Goal: Task Accomplishment & Management: Manage account settings

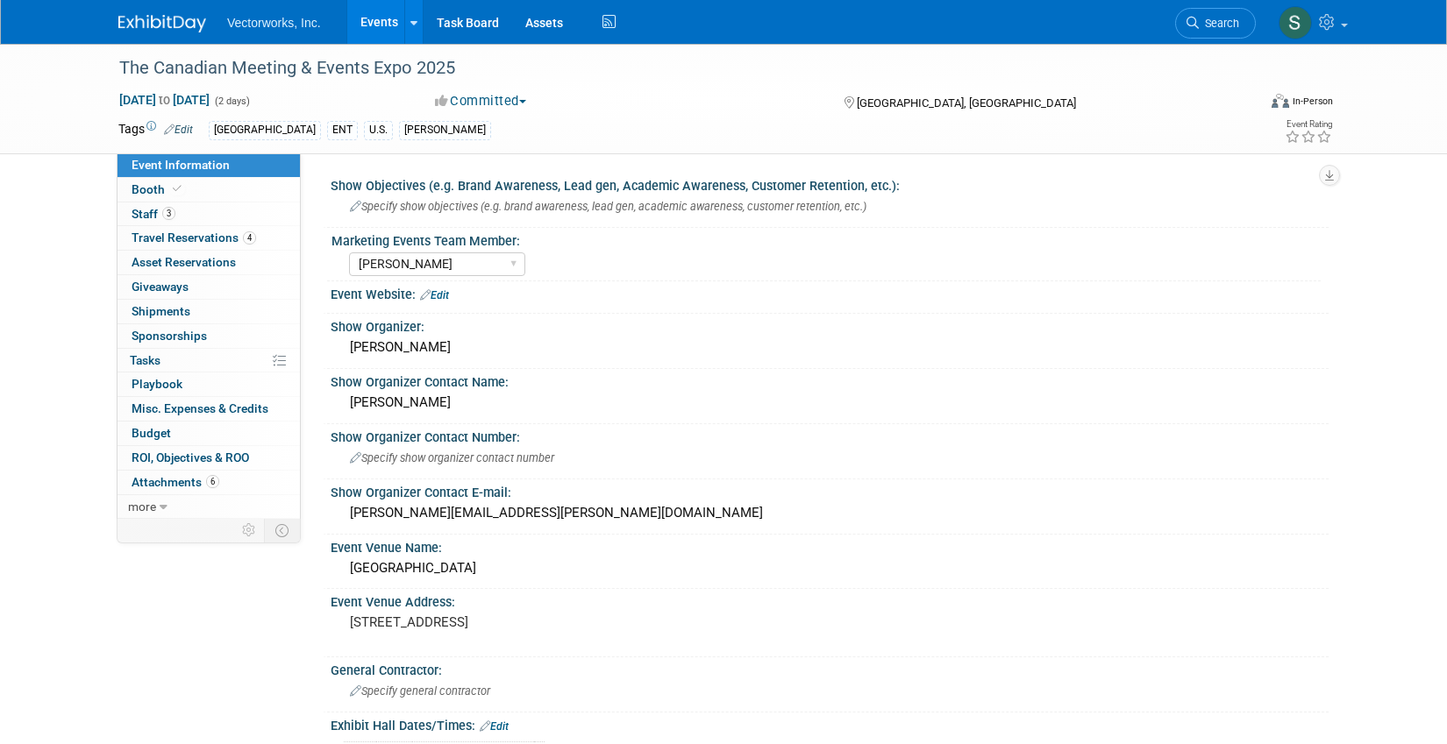
select select "[PERSON_NAME]"
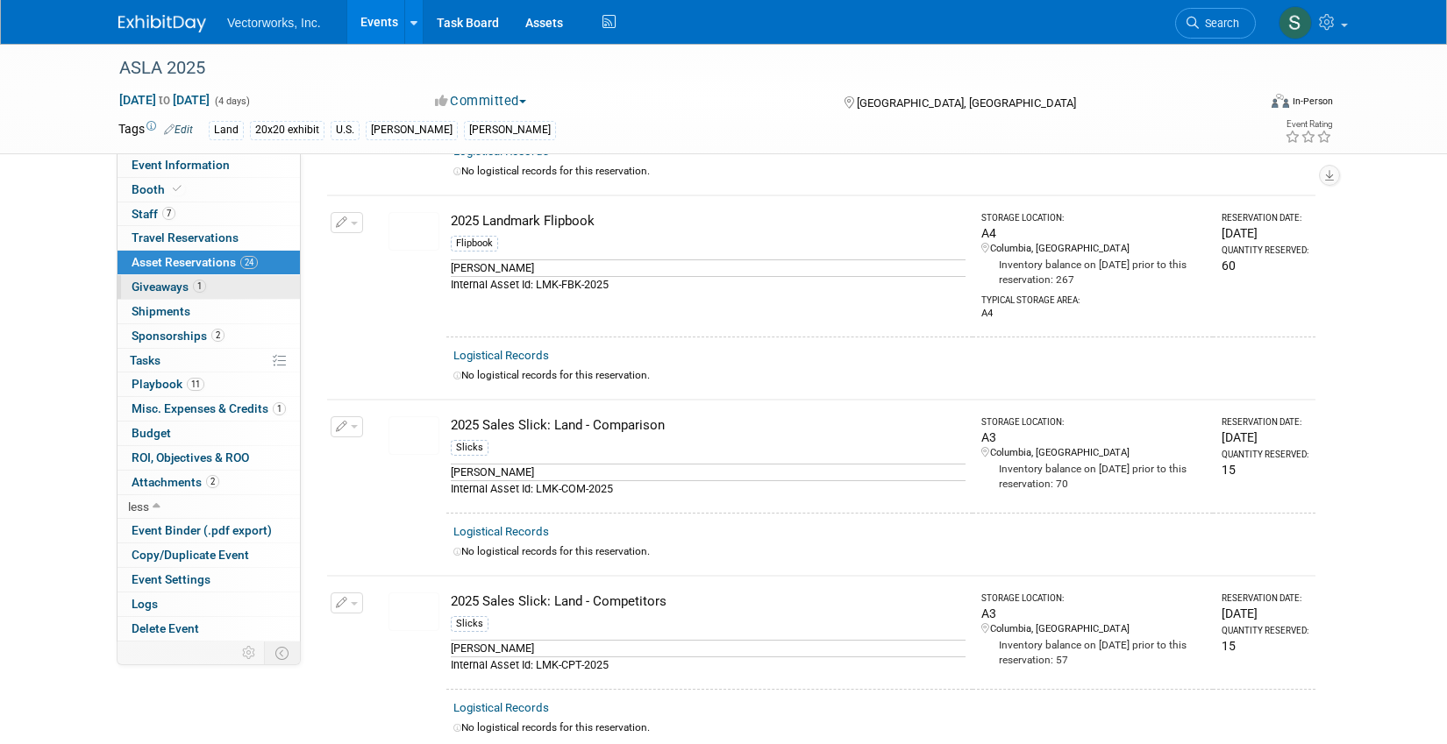
scroll to position [630, 0]
click at [180, 217] on link "7 Staff 7" at bounding box center [209, 215] width 182 height 24
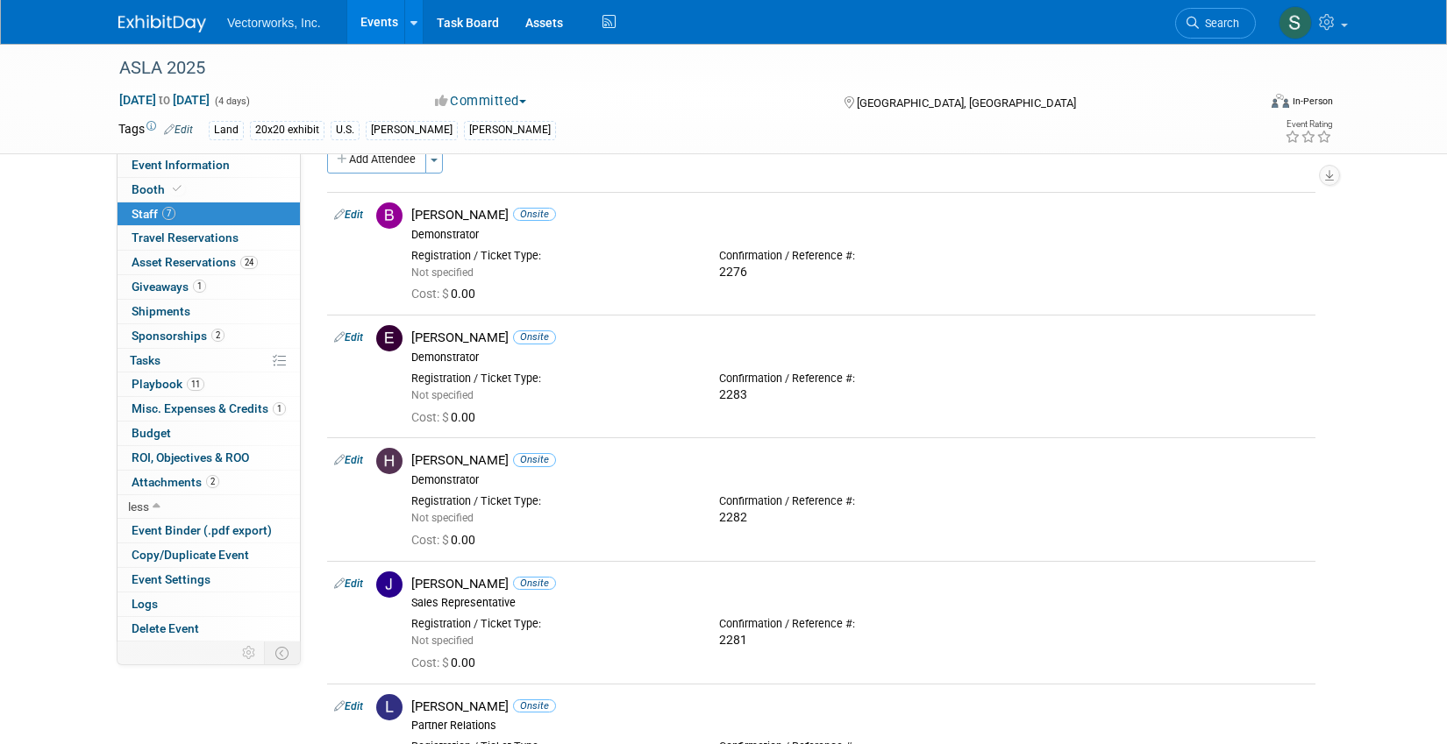
scroll to position [0, 0]
